Goal: Task Accomplishment & Management: Manage account settings

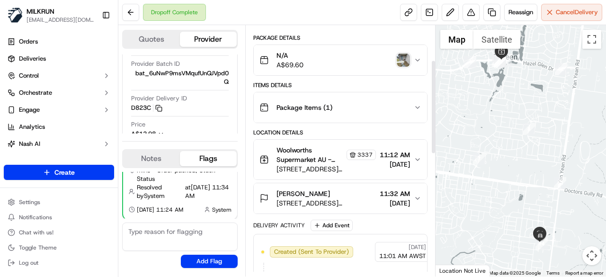
scroll to position [95, 0]
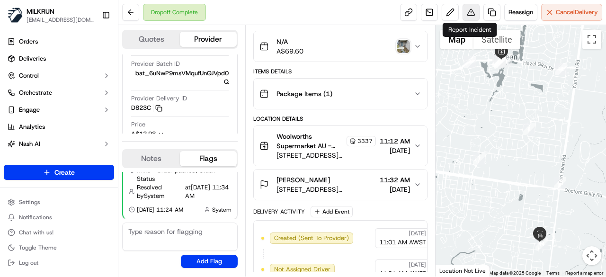
click at [471, 11] on button at bounding box center [471, 12] width 17 height 17
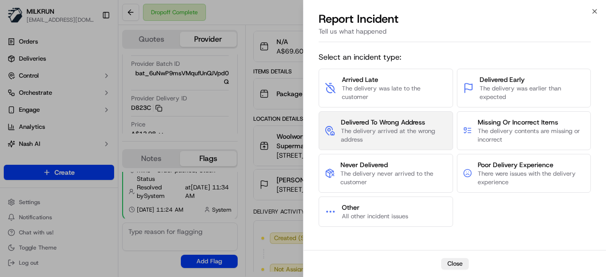
click at [393, 142] on span "The delivery arrived at the wrong address" at bounding box center [394, 135] width 106 height 17
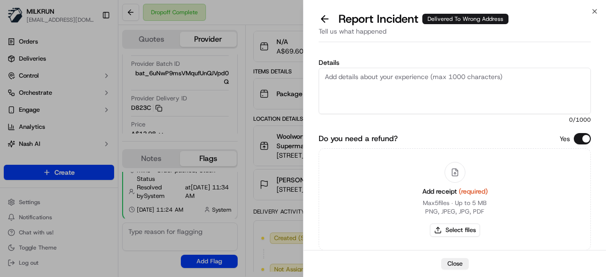
click at [398, 101] on textarea "Details" at bounding box center [455, 91] width 272 height 46
type textarea "Order was dropped off at the wrong address. Please refund $69.60"
click at [454, 232] on button "Select files" at bounding box center [455, 229] width 50 height 13
type input "C:\fakepath\Screenshot 2025-09-21 121918.png"
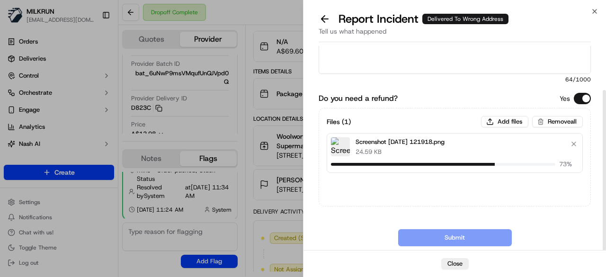
scroll to position [56, 0]
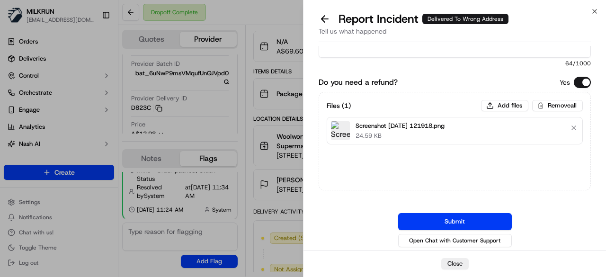
click at [467, 214] on button "Submit" at bounding box center [455, 221] width 114 height 17
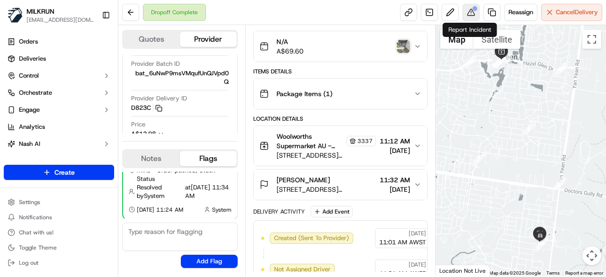
click at [468, 13] on button at bounding box center [471, 12] width 17 height 17
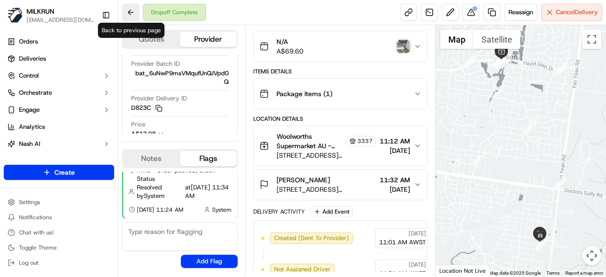
click at [126, 16] on button at bounding box center [130, 12] width 17 height 17
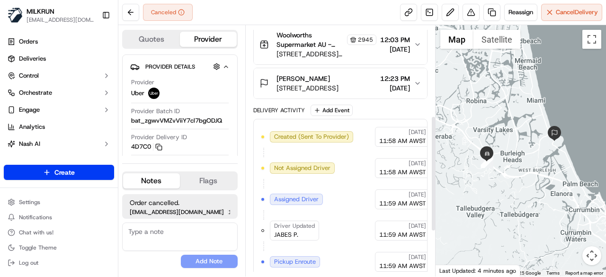
scroll to position [198, 0]
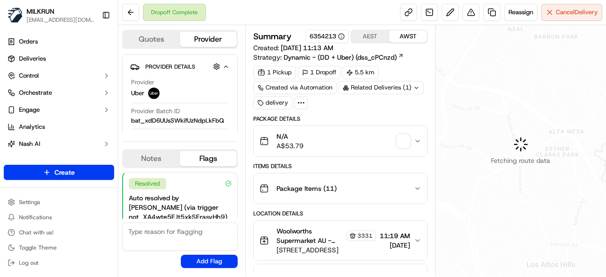
scroll to position [76, 0]
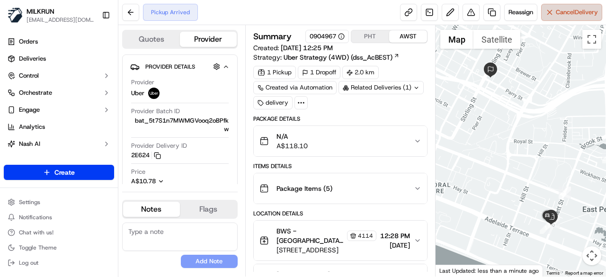
click at [552, 17] on button "Cancel Delivery" at bounding box center [571, 12] width 61 height 17
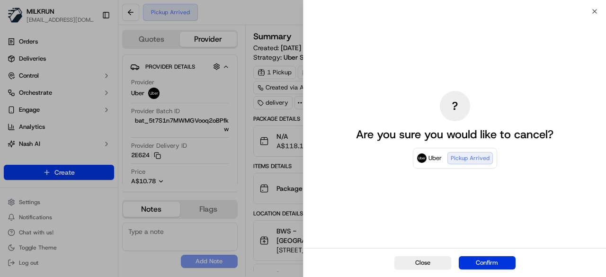
click at [490, 267] on button "Confirm" at bounding box center [487, 262] width 57 height 13
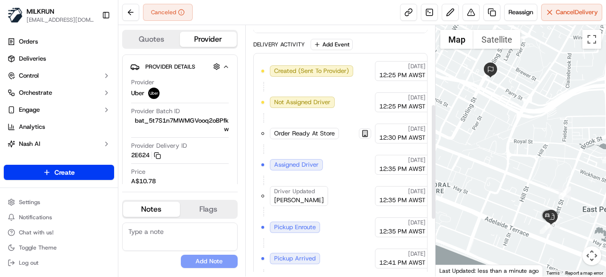
scroll to position [284, 0]
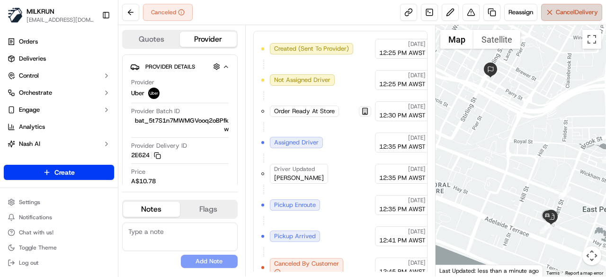
click at [559, 18] on button "Cancel Delivery" at bounding box center [571, 12] width 61 height 17
click at [278, 4] on div "Canceled Reassign Cancel Delivery" at bounding box center [362, 12] width 488 height 25
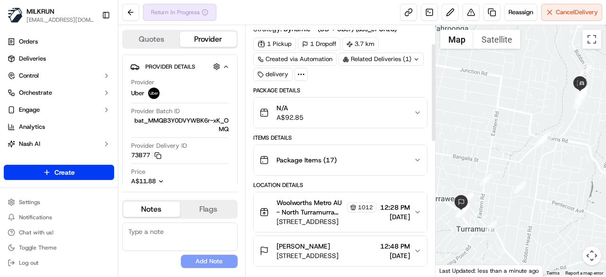
scroll to position [95, 0]
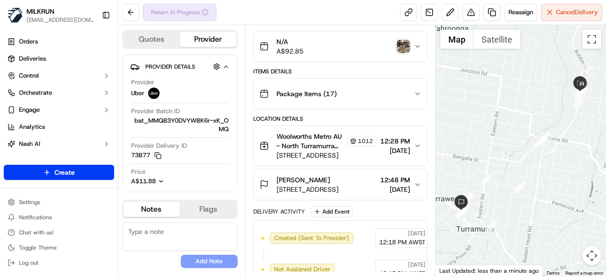
click at [404, 49] on img "button" at bounding box center [403, 46] width 13 height 13
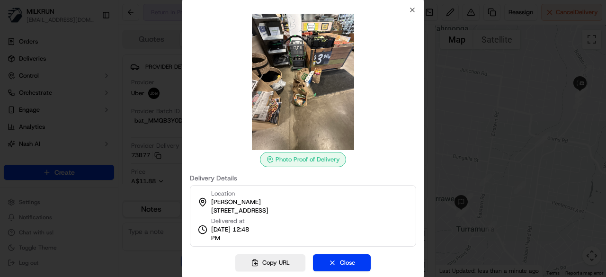
click at [166, 61] on div at bounding box center [303, 138] width 606 height 277
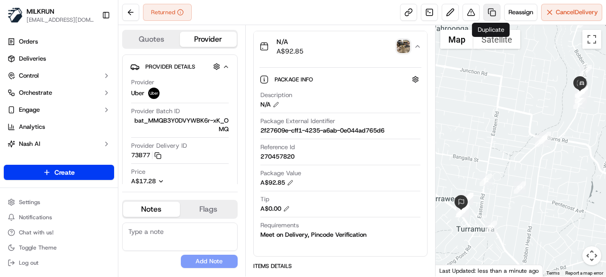
click at [488, 10] on link at bounding box center [491, 12] width 17 height 17
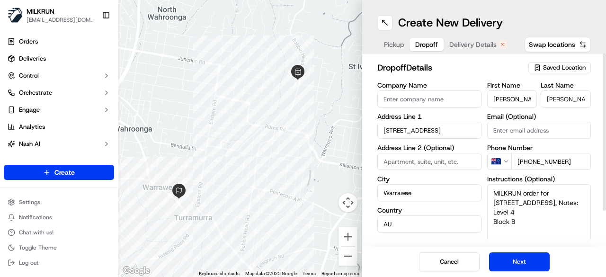
click at [438, 47] on button "Dropoff" at bounding box center [427, 44] width 34 height 13
click at [463, 42] on span "Delivery Details" at bounding box center [472, 44] width 47 height 9
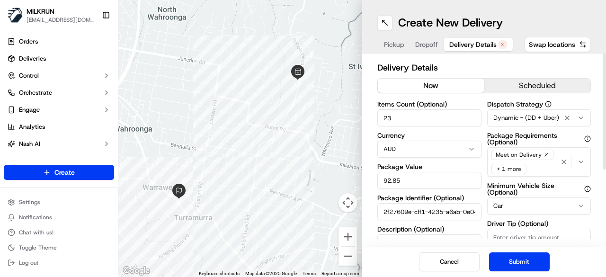
click at [433, 85] on button "now" at bounding box center [431, 86] width 107 height 14
click at [525, 257] on button "Submit" at bounding box center [519, 261] width 61 height 19
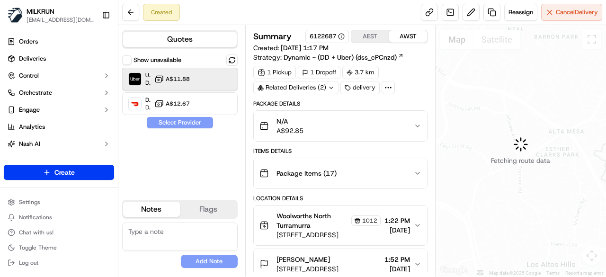
click at [197, 89] on div "Uber Dropoff ETA 31 minutes A$11.88" at bounding box center [180, 79] width 116 height 23
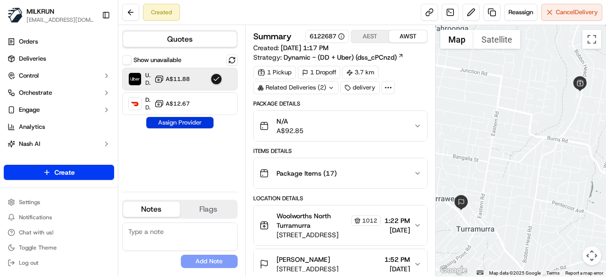
click at [195, 125] on button "Assign Provider" at bounding box center [179, 122] width 67 height 11
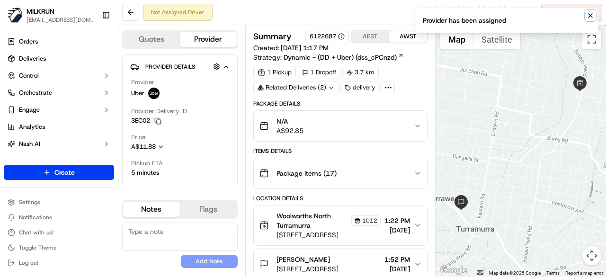
click at [589, 18] on icon "Notifications (F8)" at bounding box center [591, 16] width 8 height 8
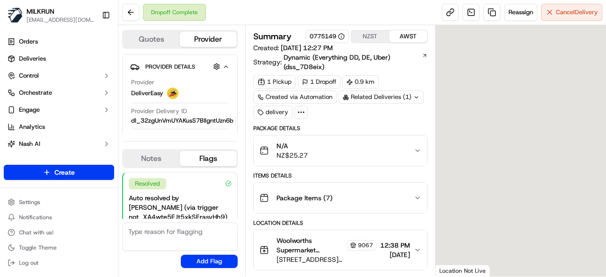
scroll to position [76, 0]
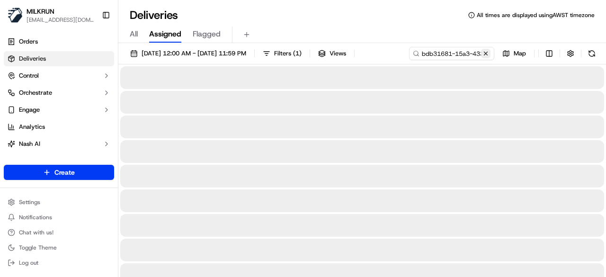
click at [484, 54] on button at bounding box center [485, 53] width 9 height 9
click at [232, 59] on button "[DATE] 12:00 AM - [DATE] 11:59 PM" at bounding box center [188, 53] width 125 height 13
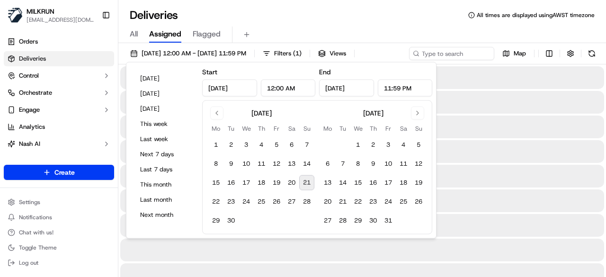
click at [299, 180] on button "21" at bounding box center [306, 182] width 15 height 15
type input "[DATE]"
click at [308, 179] on button "21" at bounding box center [306, 182] width 15 height 15
click at [496, 83] on div at bounding box center [362, 77] width 484 height 23
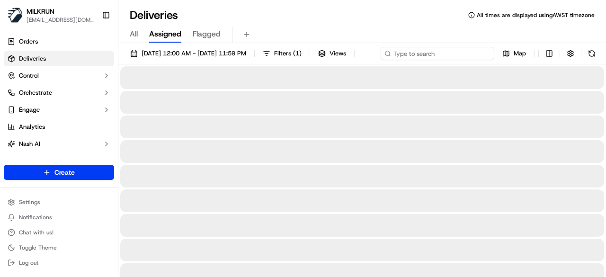
click at [455, 53] on div "[DATE] 12:00 AM - [DATE] 11:59 PM Filters ( 1 ) Views Map" at bounding box center [362, 56] width 488 height 18
paste input "0e397613-5ca5-441e-ade1-8654fe966c96"
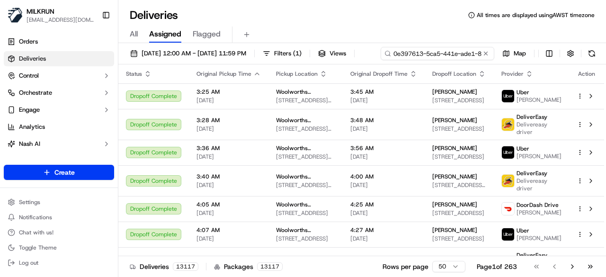
scroll to position [0, 46]
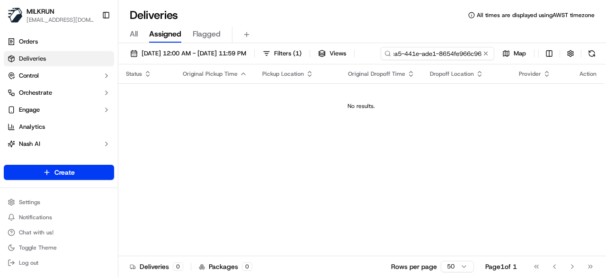
click at [381, 60] on input "0e397613-5ca5-441e-ade1-8654fe966c96" at bounding box center [438, 53] width 114 height 13
click at [116, 78] on div "MILKRUN pmonzon@woolworths.com.au Toggle Sidebar Orders Deliveries Control Orch…" at bounding box center [303, 138] width 606 height 277
click at [381, 60] on input "0e397613-5ca5-441e-ade1-8654fe966c96" at bounding box center [438, 53] width 114 height 13
type input "0e397613-5ca5-441e-ade1-8654fe966c96"
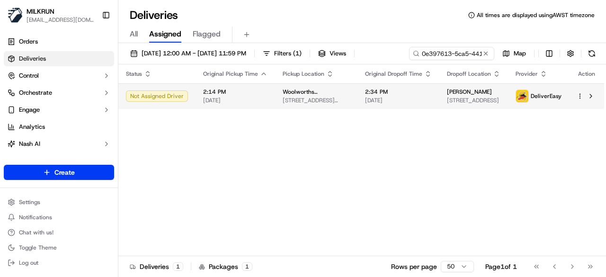
click at [223, 122] on div "Status Original Pickup Time Pickup Location Original Dropoff Time Dropoff Locat…" at bounding box center [361, 160] width 486 height 192
click at [249, 91] on span "2:14 PM" at bounding box center [235, 92] width 64 height 8
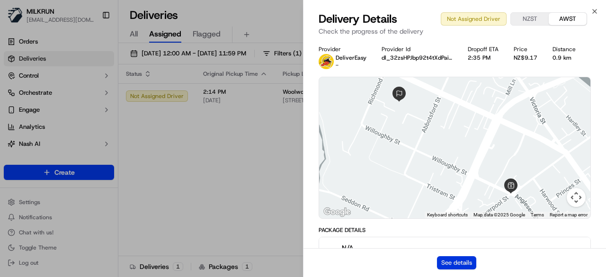
click at [455, 263] on button "See details" at bounding box center [456, 262] width 39 height 13
